Goal: Use online tool/utility

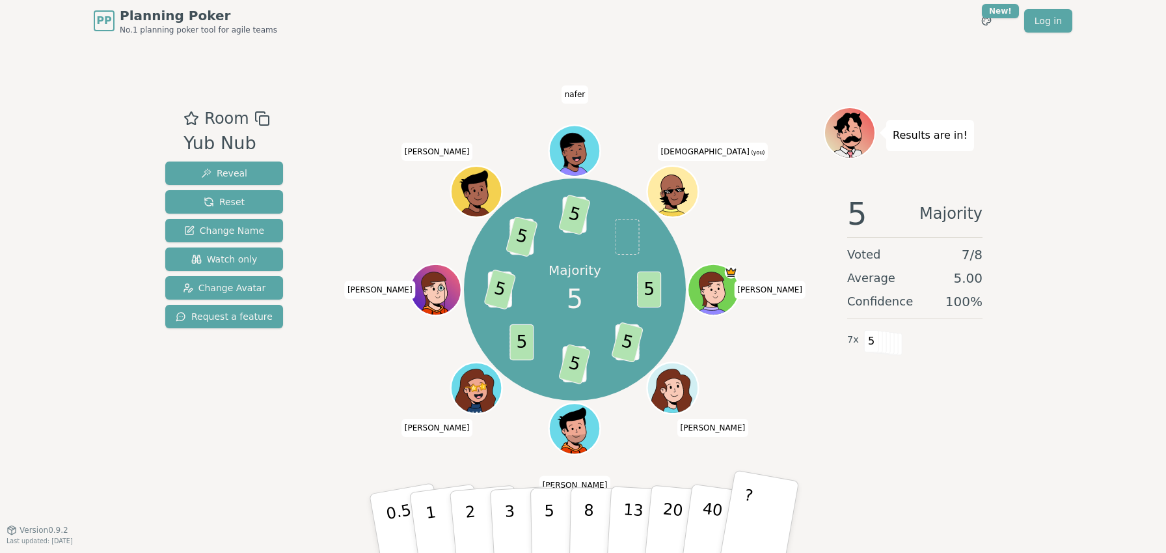
click at [761, 523] on button "?" at bounding box center [758, 522] width 81 height 107
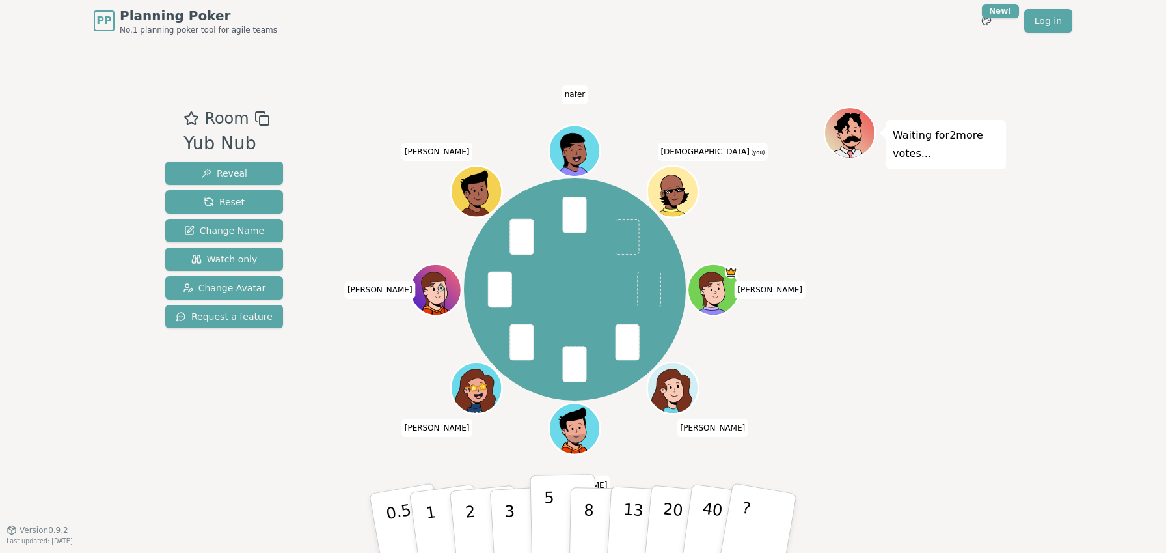
click at [541, 525] on button "5" at bounding box center [563, 523] width 67 height 99
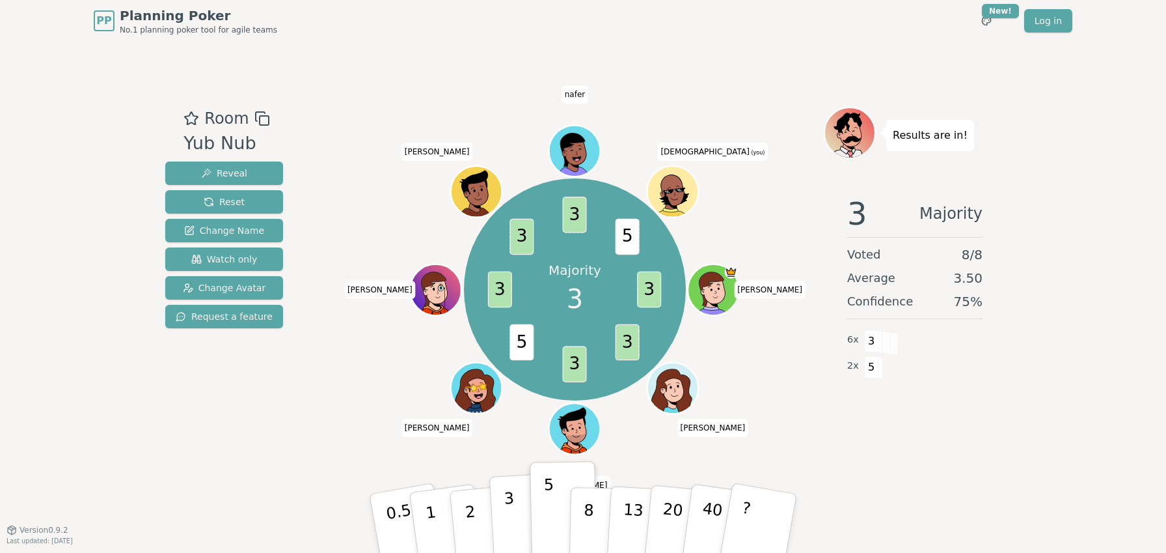
click at [505, 502] on p "3" at bounding box center [511, 524] width 14 height 71
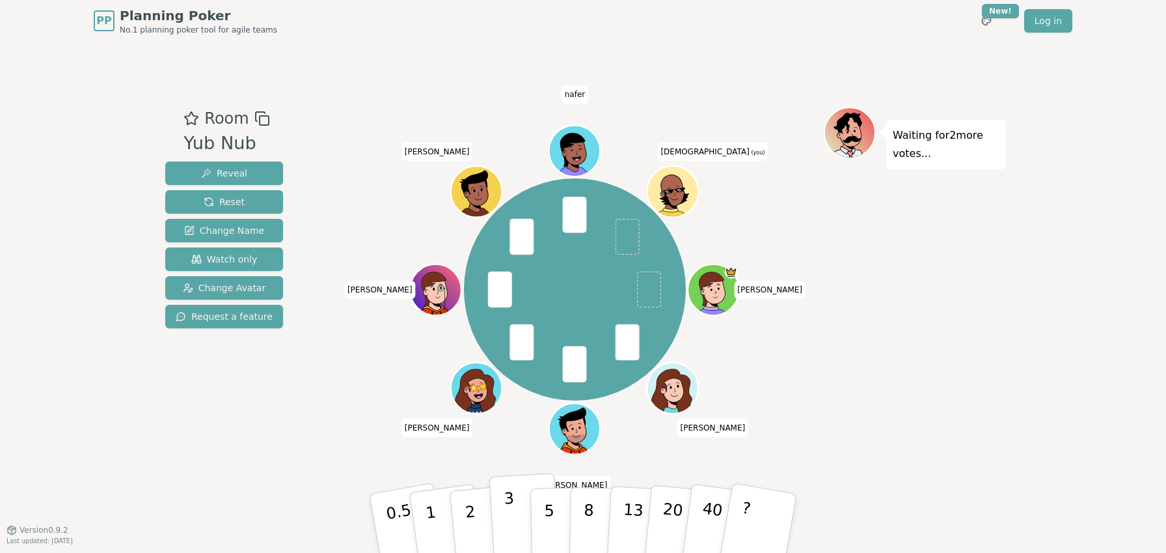
click at [511, 503] on p "3" at bounding box center [511, 524] width 14 height 71
click at [479, 519] on button "2" at bounding box center [485, 523] width 74 height 103
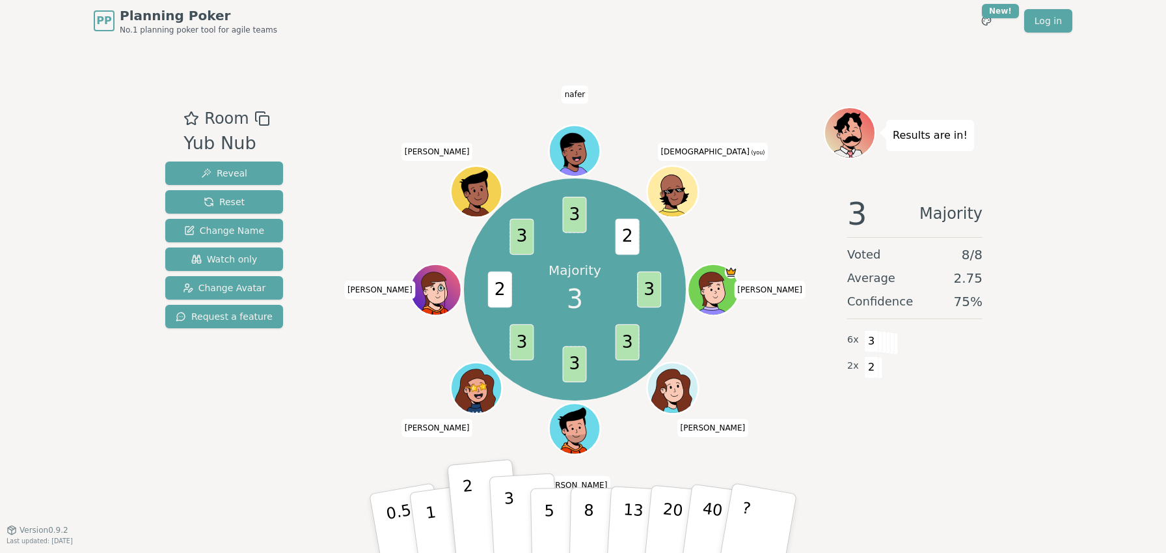
click at [513, 514] on p "3" at bounding box center [511, 524] width 14 height 71
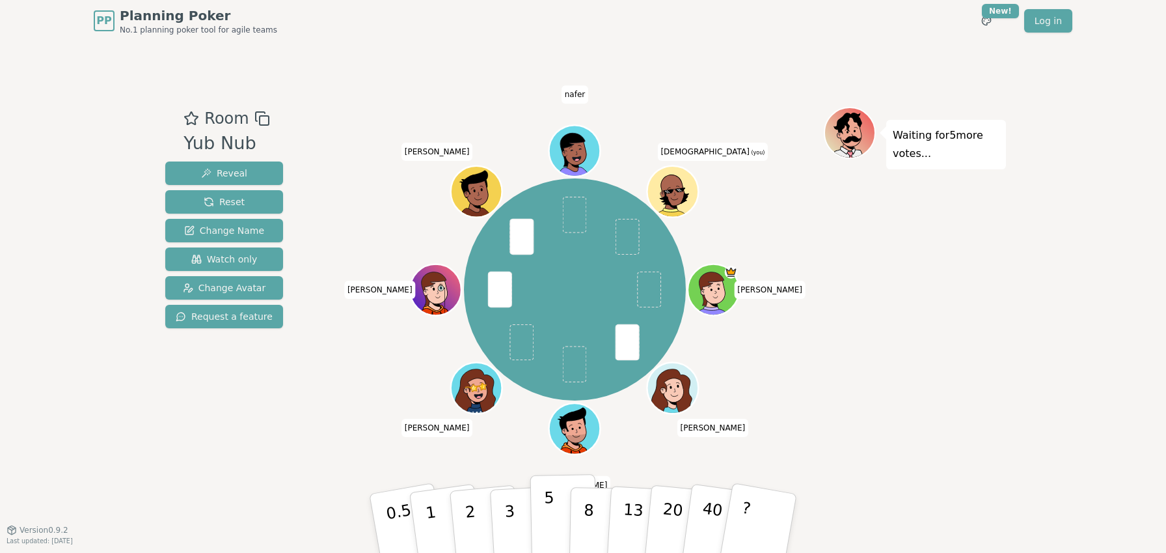
click at [544, 514] on p "5" at bounding box center [549, 523] width 11 height 70
click at [521, 513] on button "3" at bounding box center [524, 523] width 71 height 102
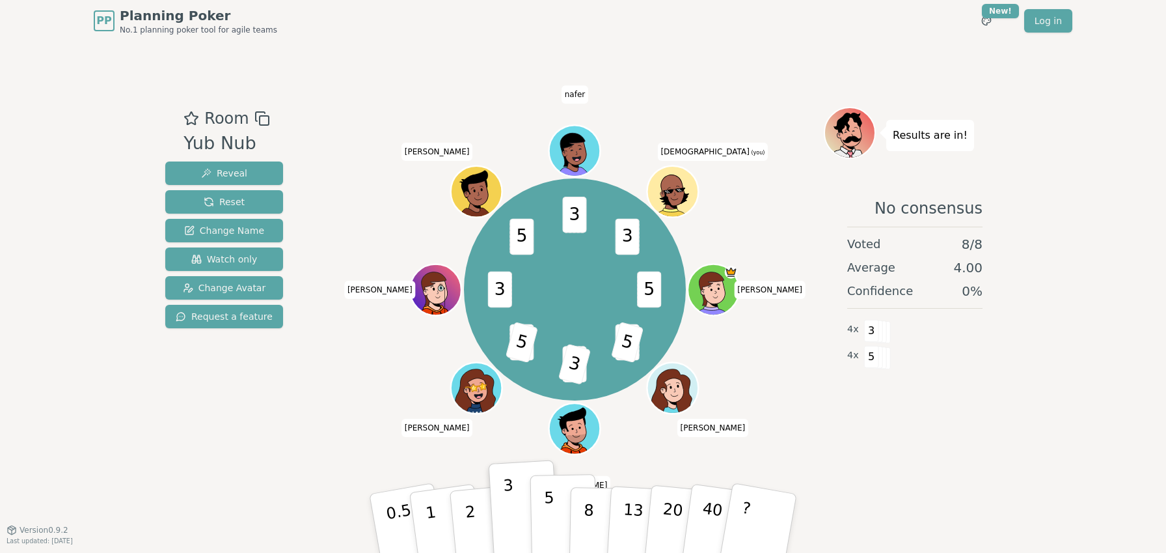
click at [552, 528] on p "5" at bounding box center [549, 523] width 11 height 70
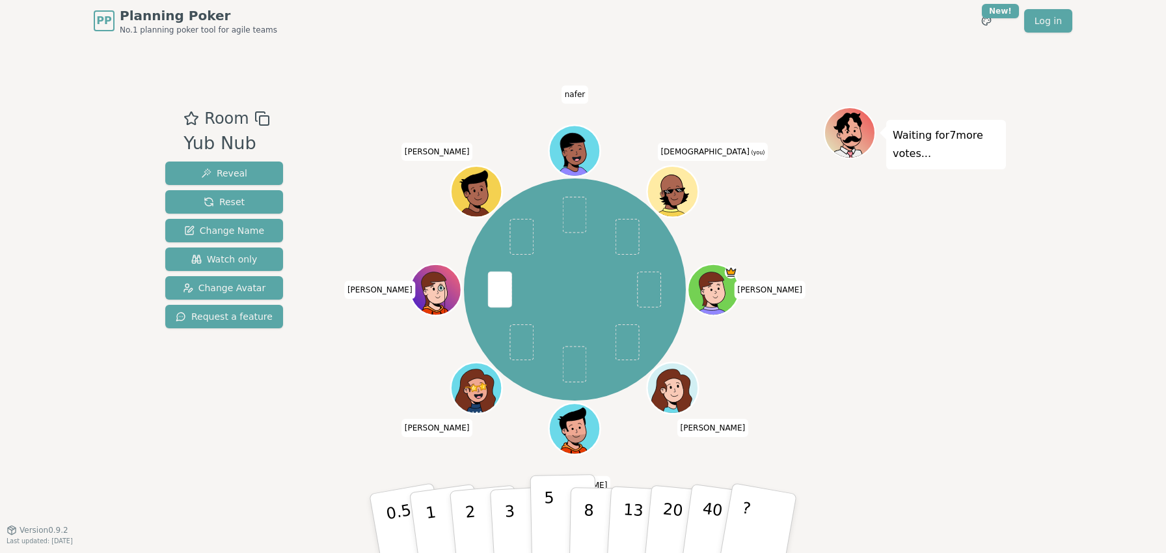
click at [553, 518] on p "5" at bounding box center [549, 523] width 11 height 70
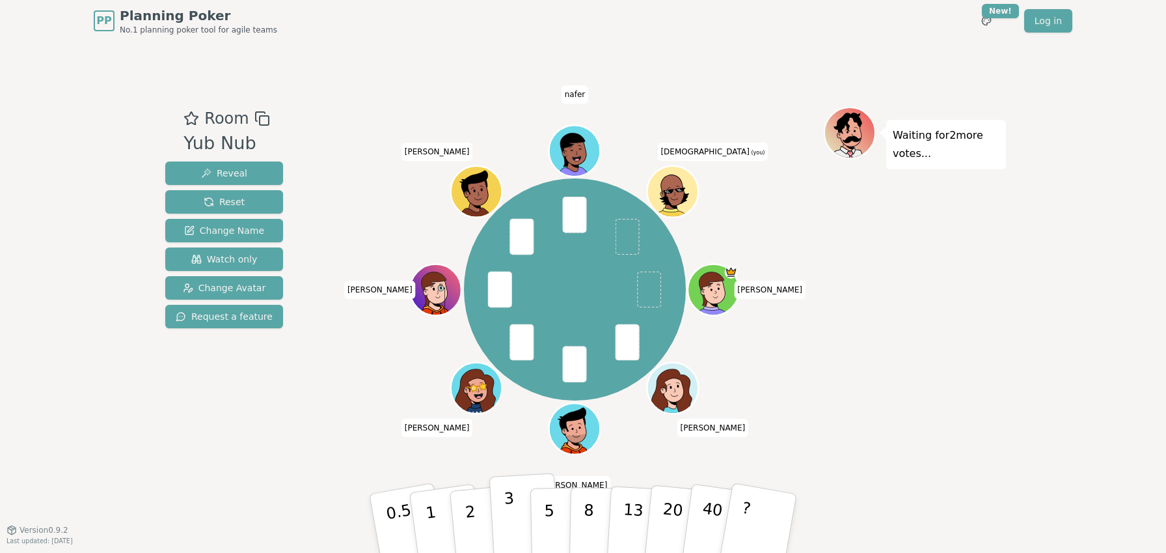
click at [506, 506] on p "3" at bounding box center [511, 524] width 14 height 71
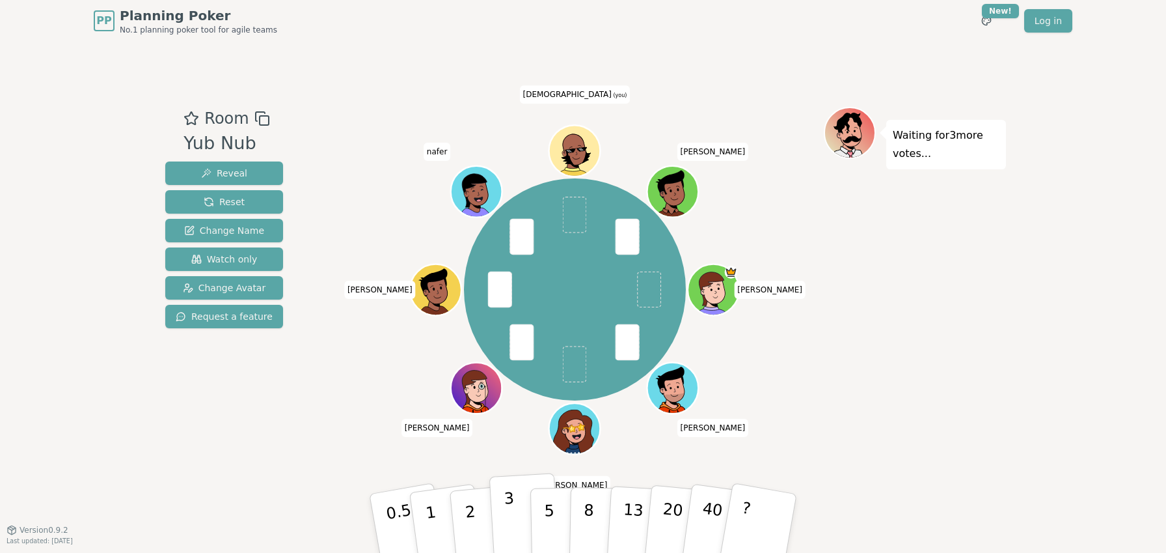
click at [519, 513] on button "3" at bounding box center [524, 523] width 71 height 102
click at [513, 513] on p "3" at bounding box center [511, 524] width 14 height 71
click at [518, 509] on button "3" at bounding box center [524, 523] width 71 height 102
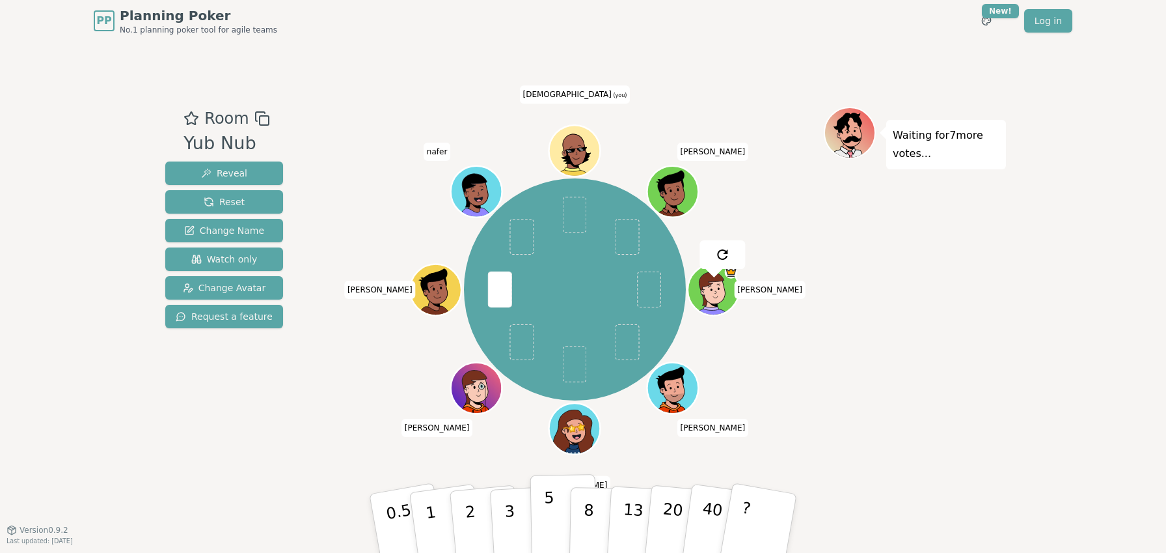
click at [551, 510] on p "5" at bounding box center [549, 523] width 11 height 70
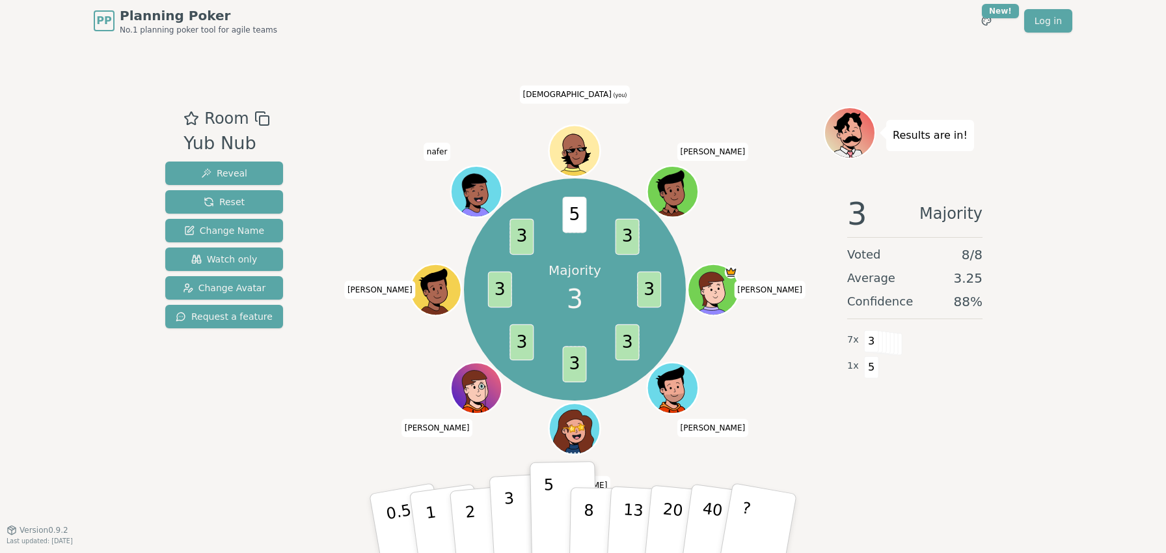
click at [513, 515] on p "3" at bounding box center [511, 524] width 14 height 71
